Goal: Information Seeking & Learning: Learn about a topic

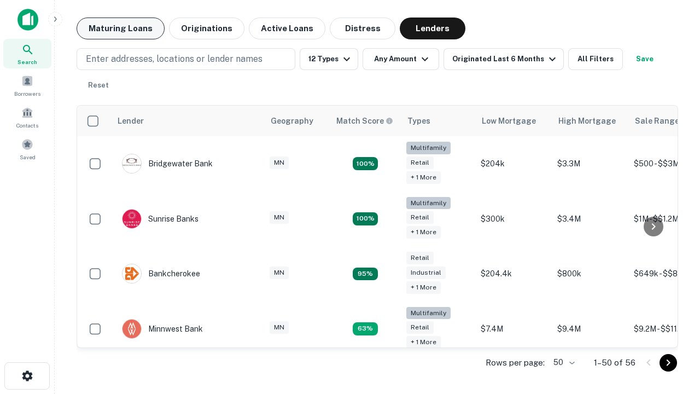
click at [120, 28] on button "Maturing Loans" at bounding box center [121, 28] width 88 height 22
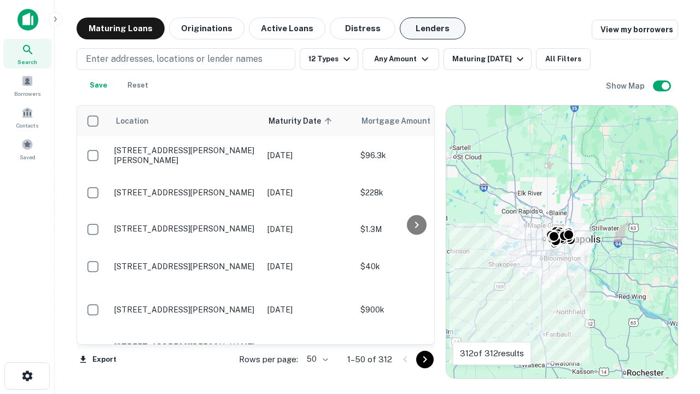
click at [432, 28] on button "Lenders" at bounding box center [433, 28] width 66 height 22
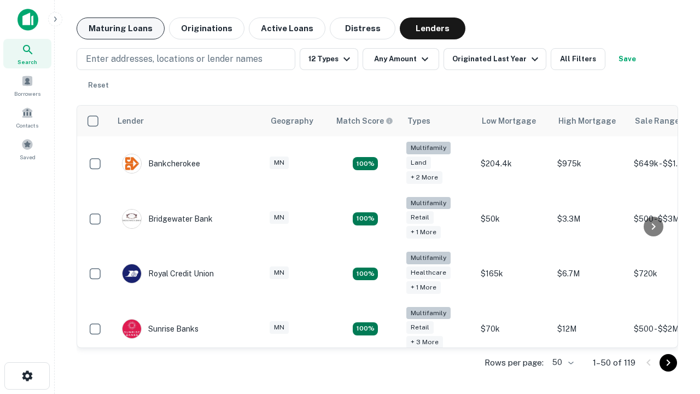
click at [120, 28] on button "Maturing Loans" at bounding box center [121, 28] width 88 height 22
